Goal: Transaction & Acquisition: Purchase product/service

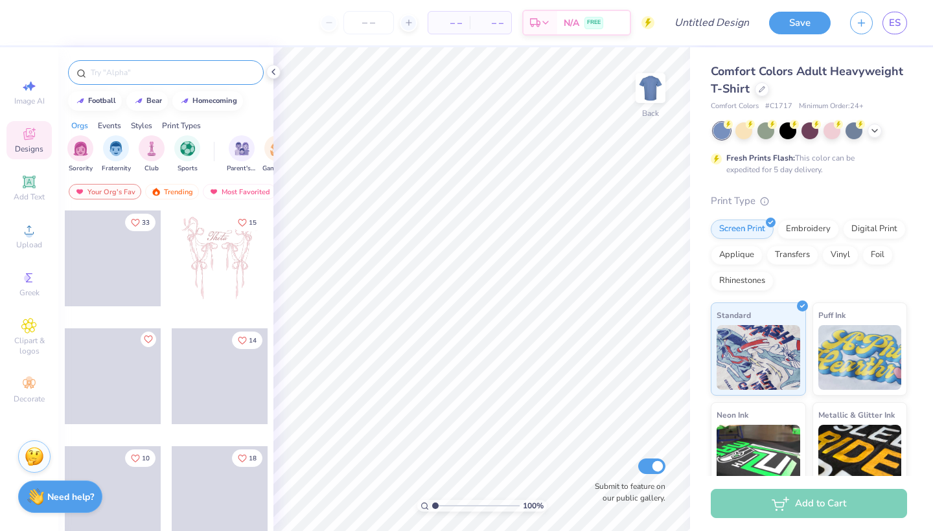
click at [171, 79] on div at bounding box center [166, 72] width 196 height 25
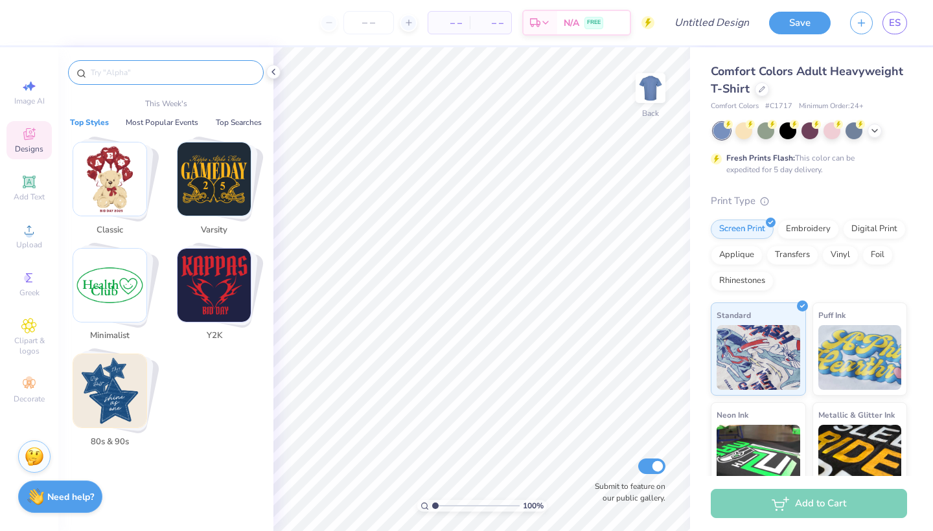
click at [113, 69] on input "text" at bounding box center [172, 72] width 166 height 13
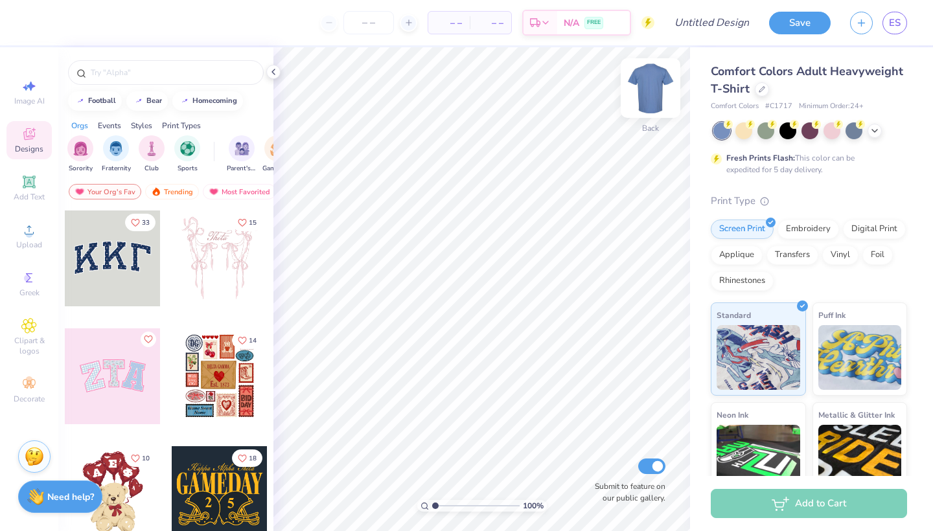
click at [650, 78] on img at bounding box center [651, 88] width 52 height 52
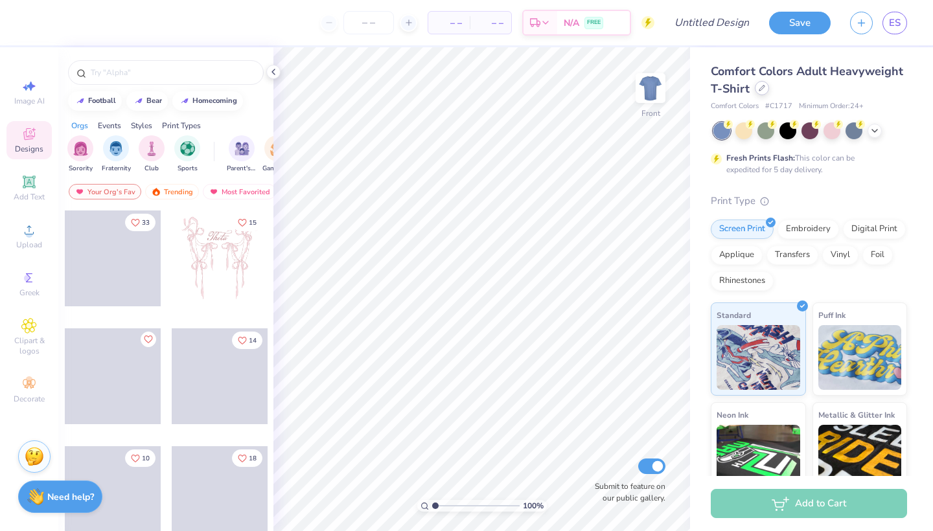
click at [763, 87] on icon at bounding box center [762, 88] width 6 height 6
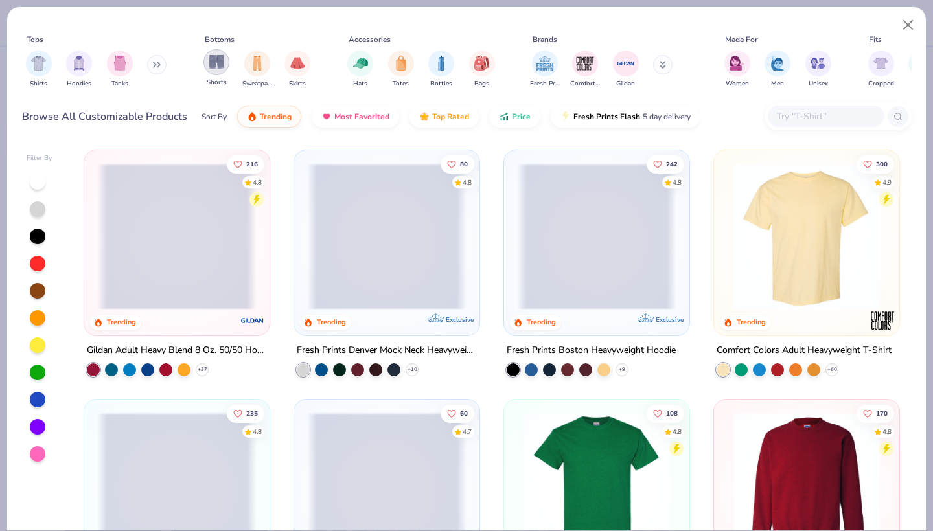
click at [217, 63] on img "filter for Shorts" at bounding box center [216, 61] width 15 height 15
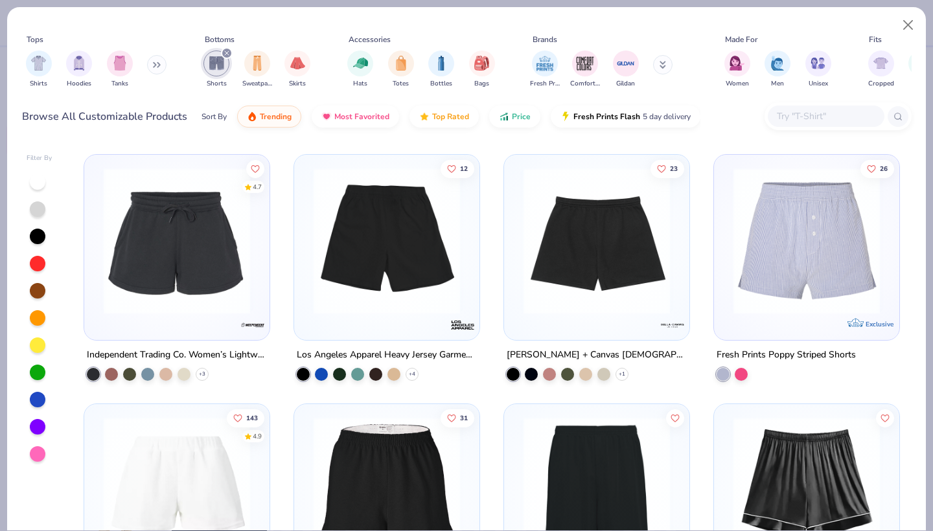
scroll to position [246, 0]
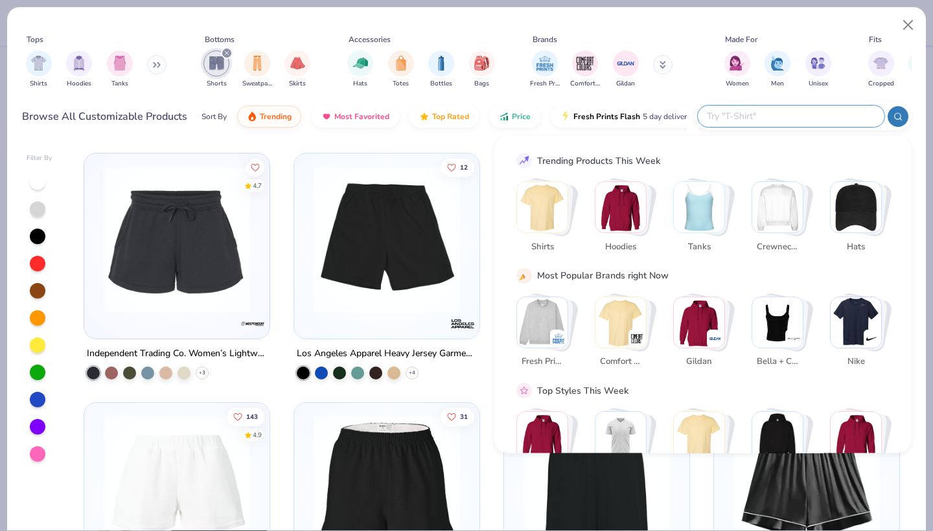
click at [817, 117] on input "text" at bounding box center [791, 116] width 170 height 15
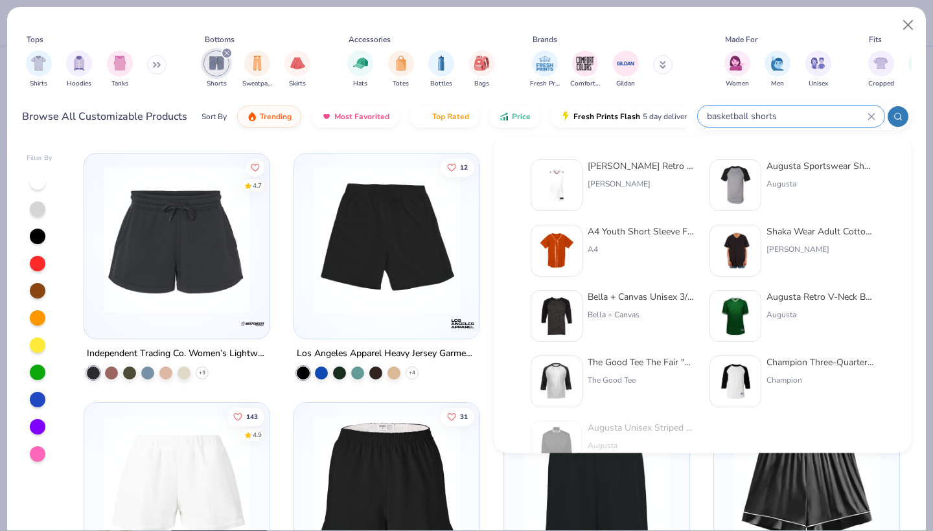
type input "basketball shorts"
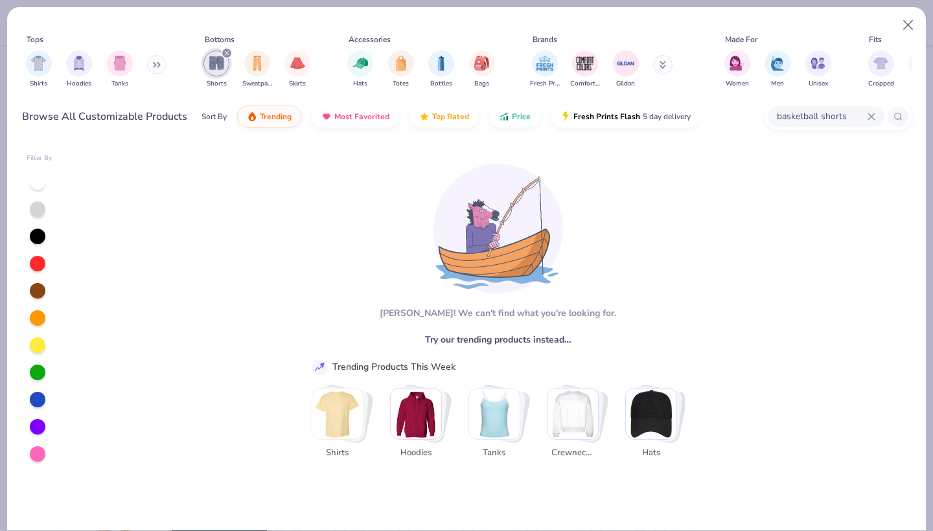
click at [791, 115] on input "basketball shorts" at bounding box center [821, 116] width 92 height 15
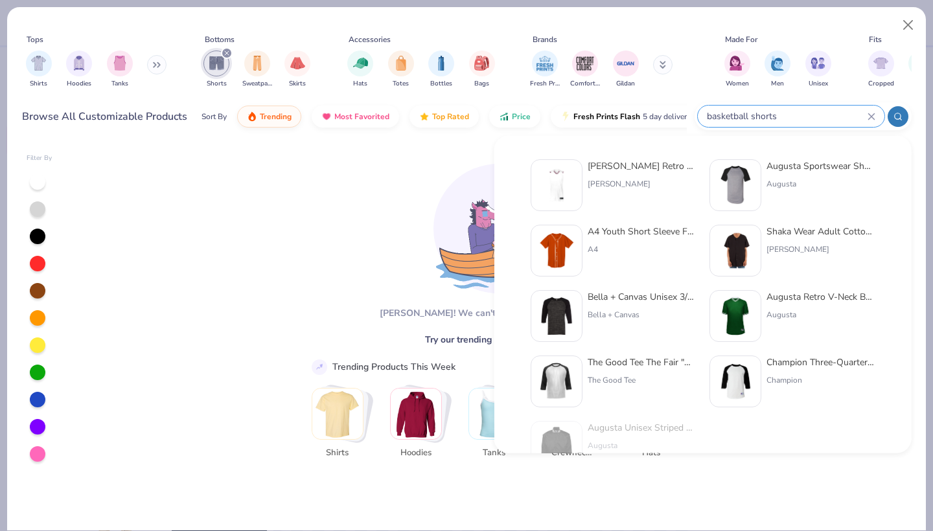
click at [735, 106] on div "basketball shorts" at bounding box center [791, 116] width 187 height 21
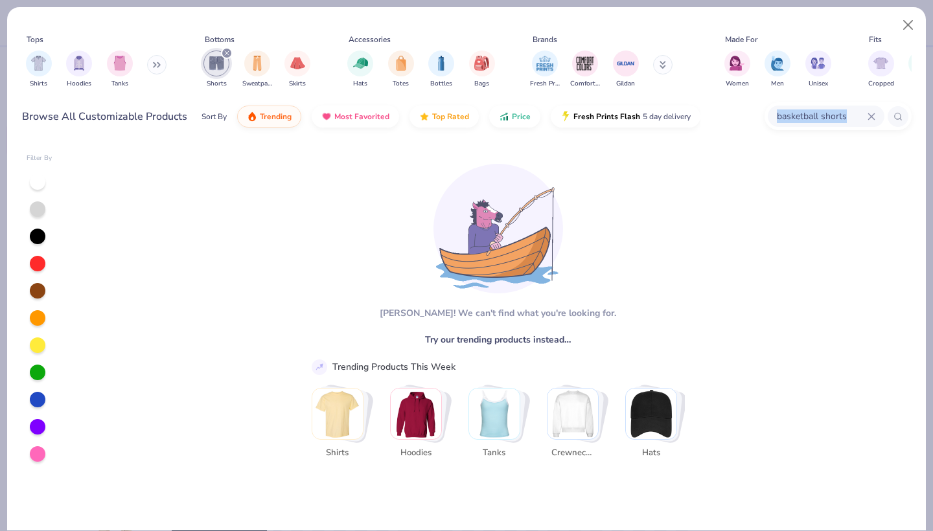
click at [735, 106] on div "Browse All Customizable Products Sort By Trending Most Favorited Top Rated Pric…" at bounding box center [466, 116] width 889 height 36
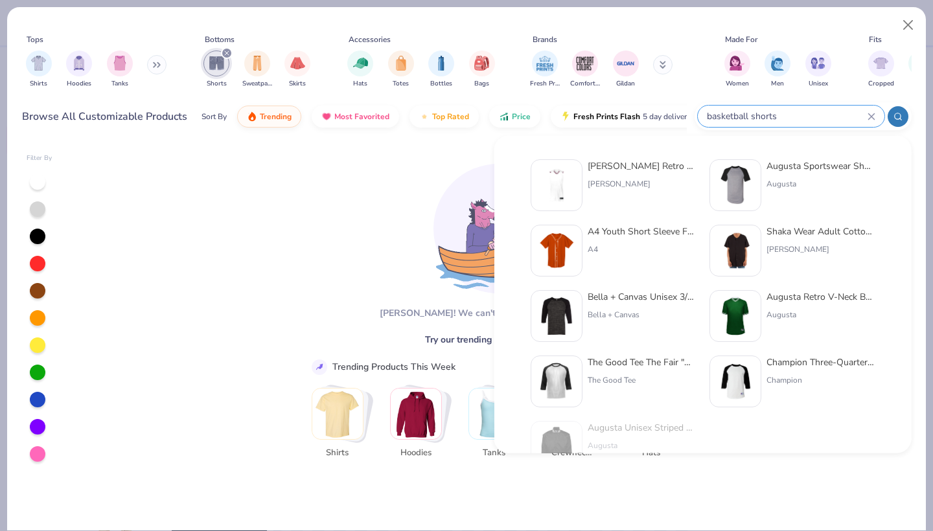
click at [837, 119] on input "basketball shorts" at bounding box center [787, 116] width 162 height 15
click at [729, 110] on input "basketball shorts" at bounding box center [787, 116] width 162 height 15
click at [750, 115] on input "basketball shorts" at bounding box center [787, 116] width 162 height 15
click at [878, 114] on div "basketball shorts" at bounding box center [791, 116] width 187 height 21
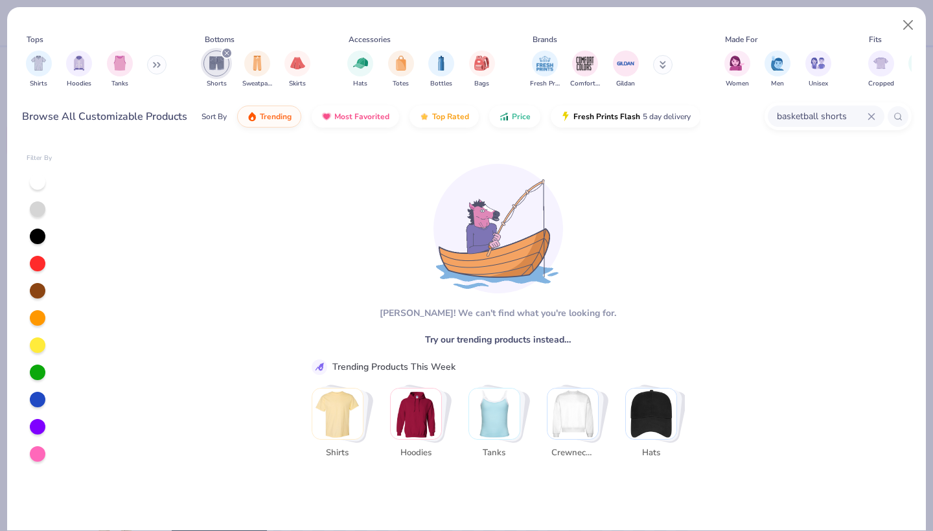
click at [869, 114] on icon at bounding box center [871, 116] width 6 height 6
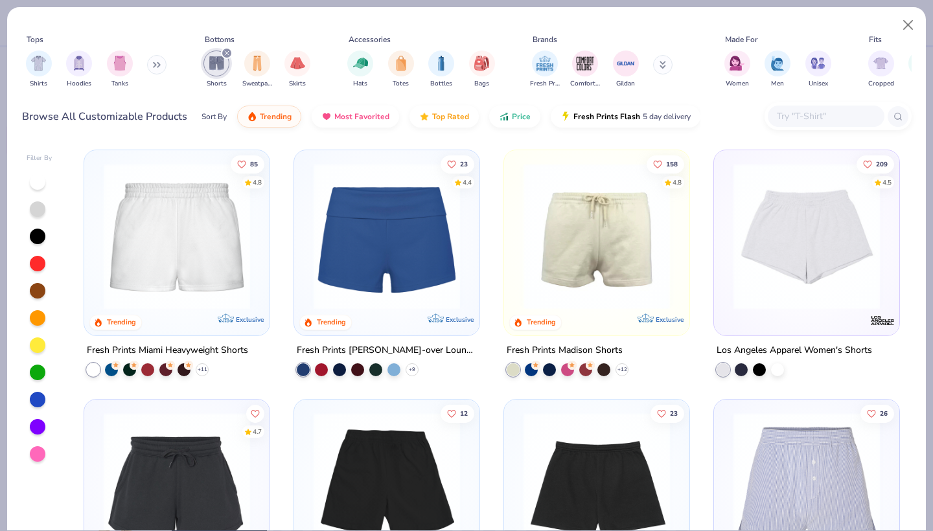
click at [229, 63] on div "filter for Shorts" at bounding box center [216, 64] width 26 height 26
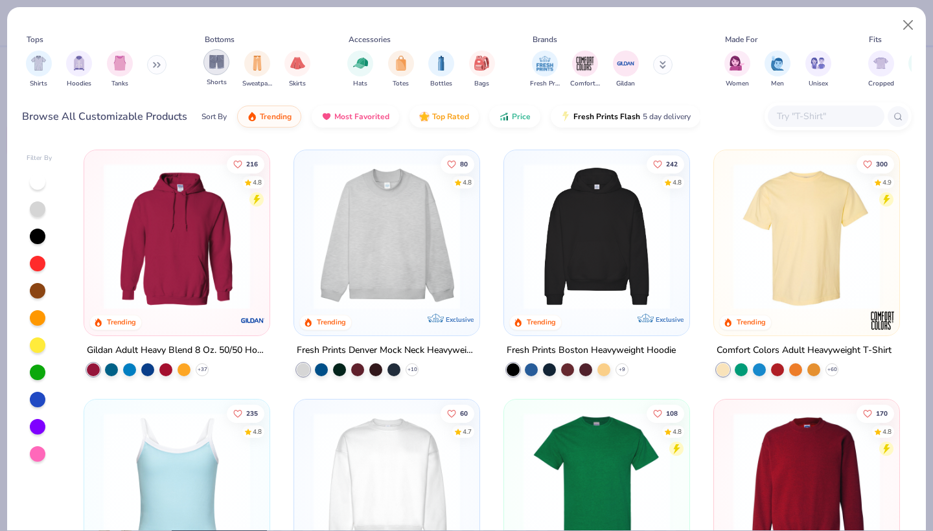
click at [207, 62] on div "filter for Shorts" at bounding box center [216, 62] width 26 height 26
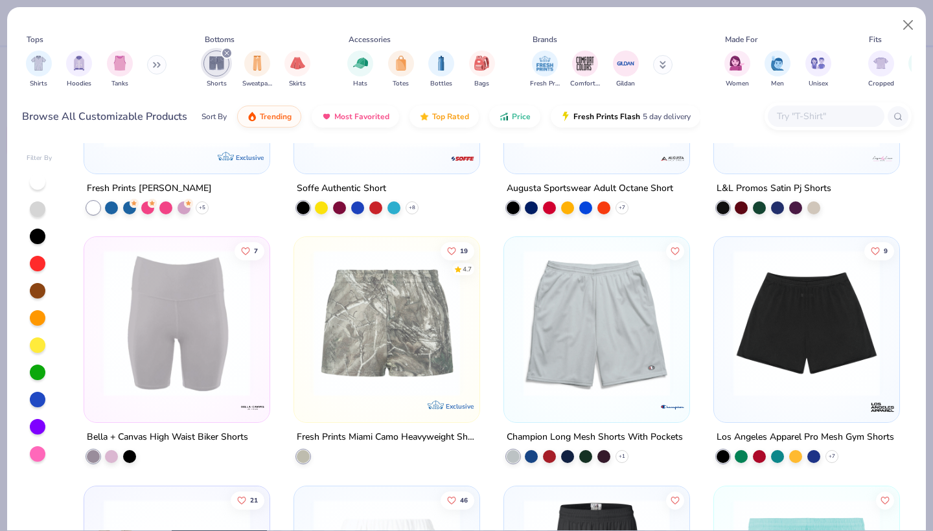
scroll to position [656, 0]
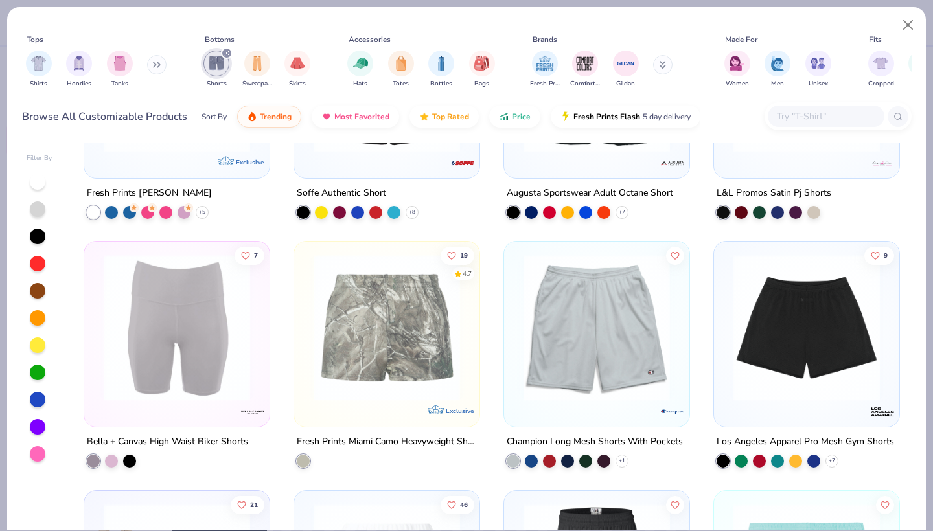
click at [517, 310] on img at bounding box center [437, 328] width 159 height 146
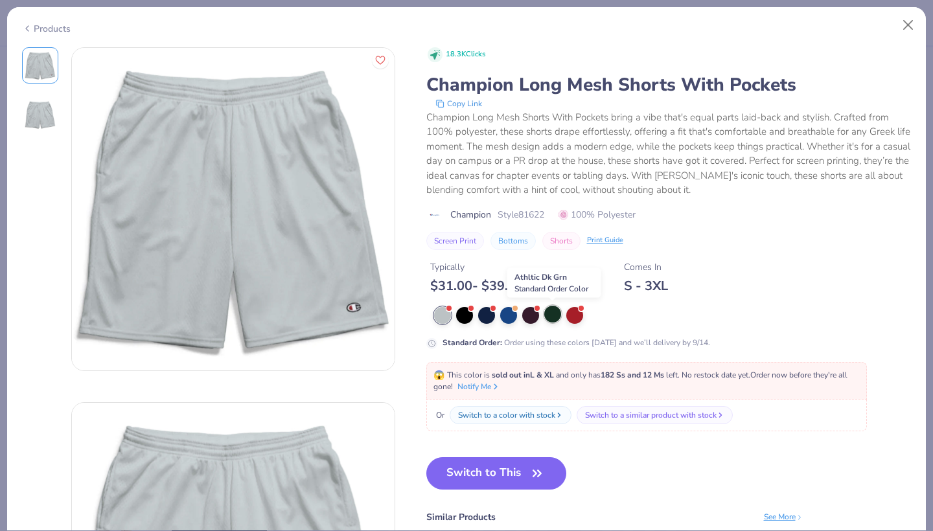
click at [553, 314] on div at bounding box center [552, 314] width 17 height 17
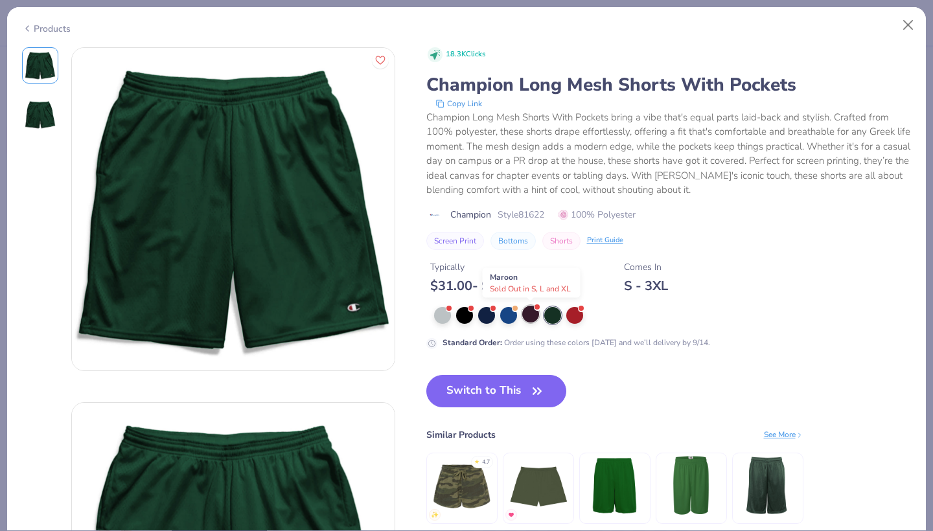
click at [529, 313] on div at bounding box center [530, 314] width 17 height 17
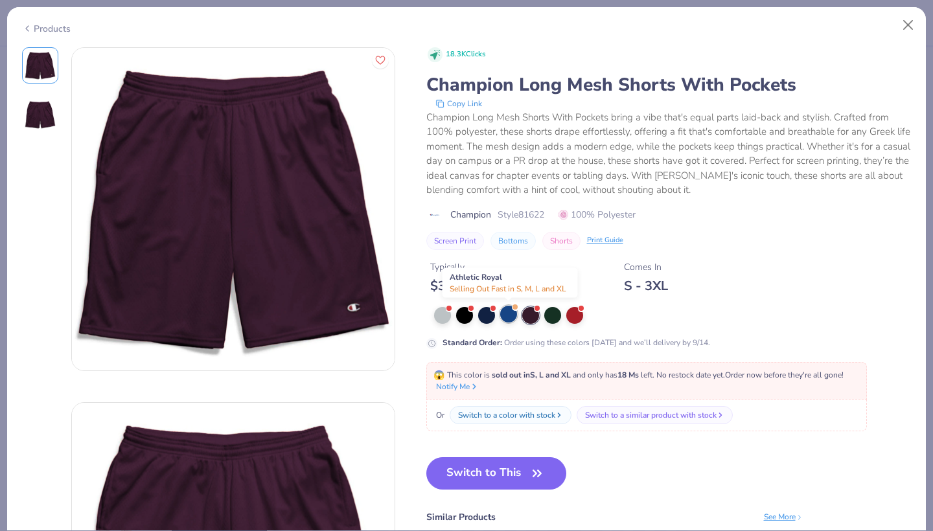
click at [507, 308] on div at bounding box center [508, 314] width 17 height 17
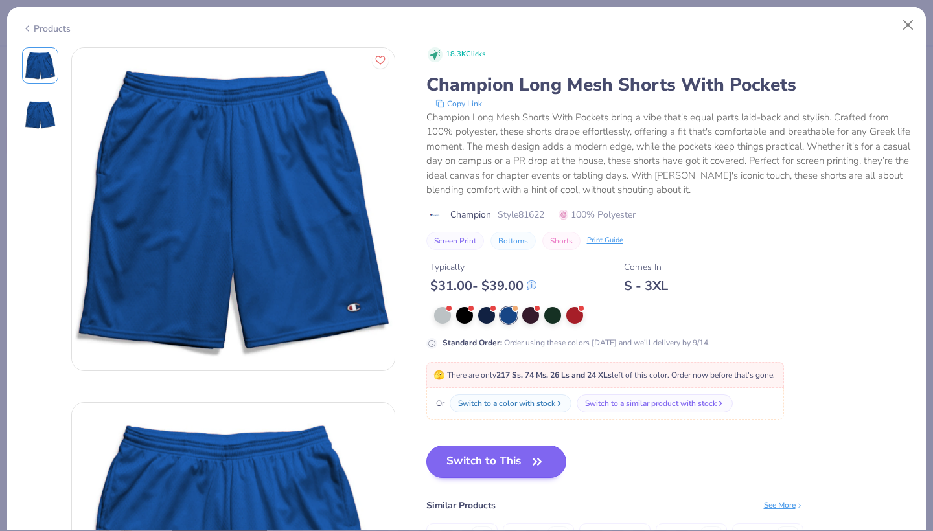
click at [531, 446] on button "Switch to This" at bounding box center [496, 462] width 141 height 32
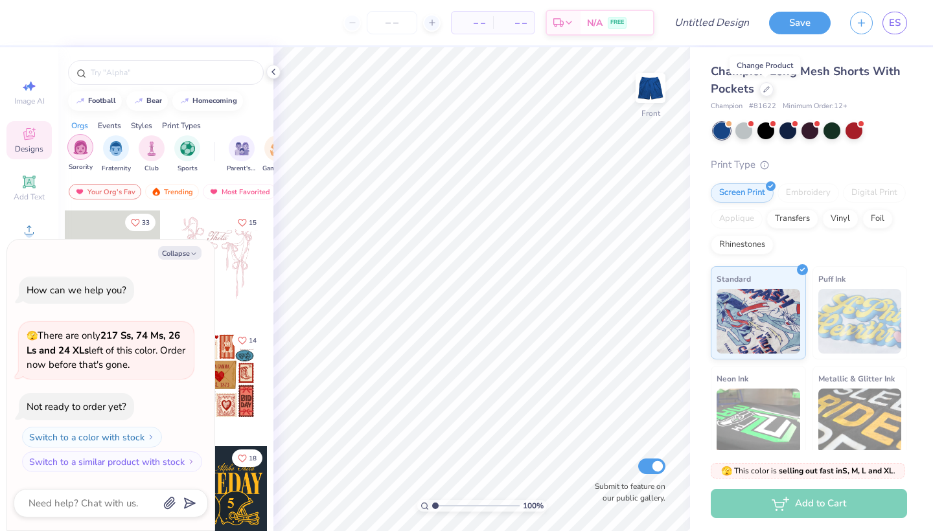
click at [80, 151] on img "filter for Sorority" at bounding box center [80, 147] width 15 height 15
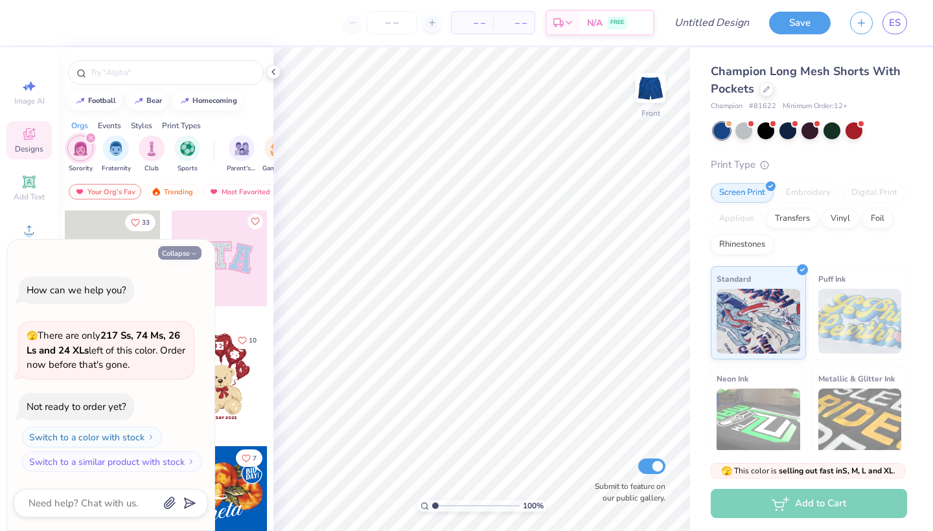
click at [193, 255] on icon "button" at bounding box center [194, 254] width 8 height 8
type textarea "x"
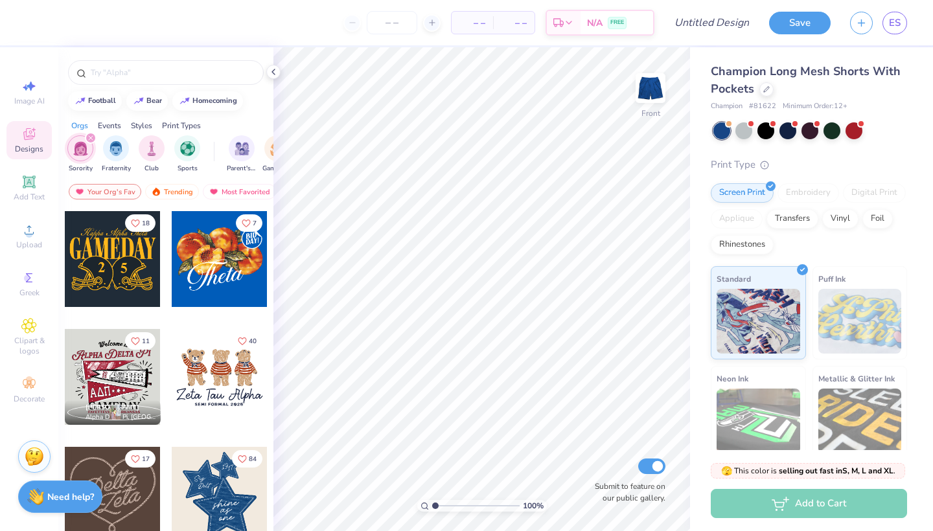
scroll to position [241, 0]
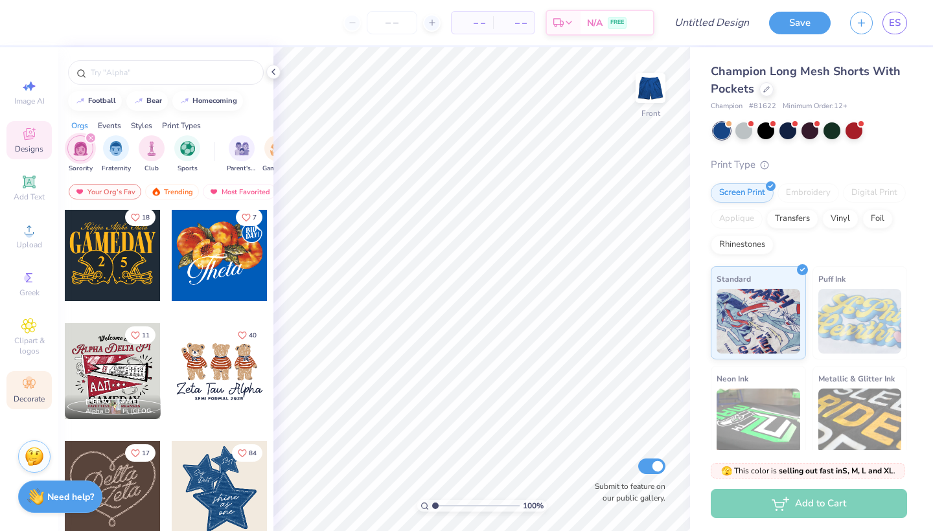
click at [24, 392] on div "Decorate" at bounding box center [28, 390] width 45 height 38
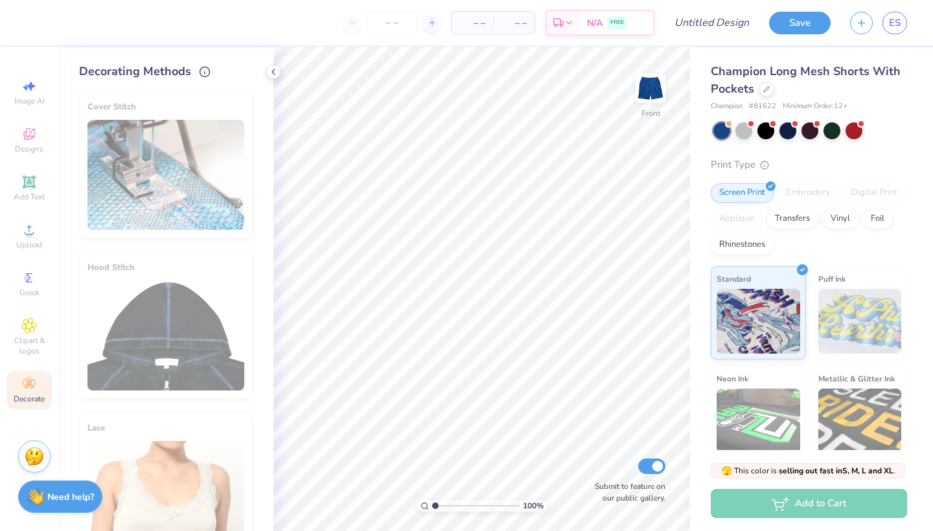
scroll to position [0, 0]
click at [854, 325] on img at bounding box center [860, 321] width 84 height 65
